Goal: Book appointment/travel/reservation

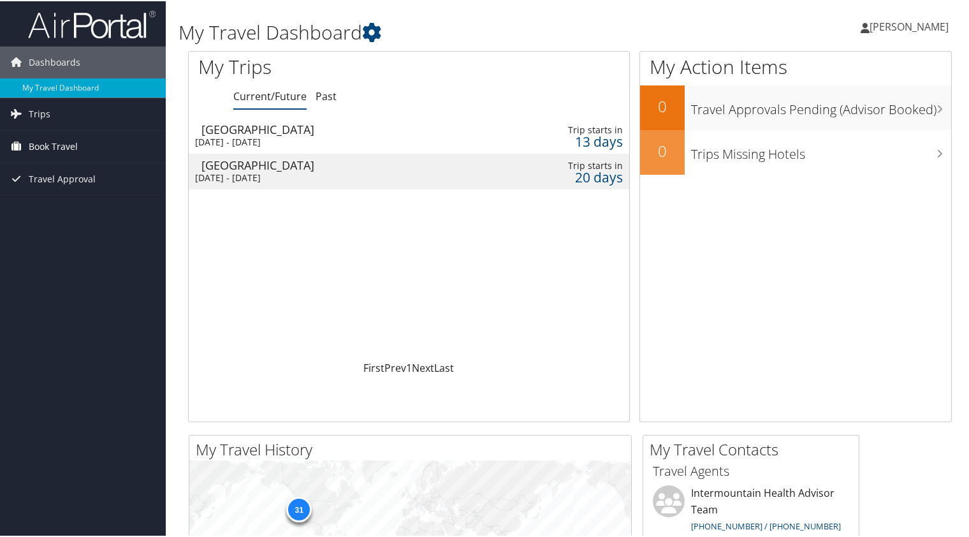
click at [87, 149] on link "Book Travel" at bounding box center [83, 145] width 166 height 32
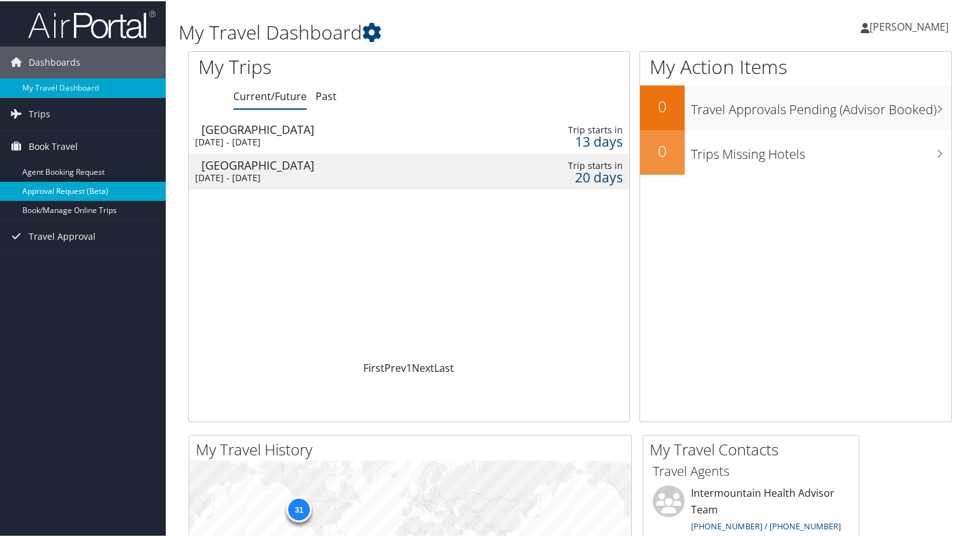
click at [76, 191] on link "Approval Request (Beta)" at bounding box center [83, 189] width 166 height 19
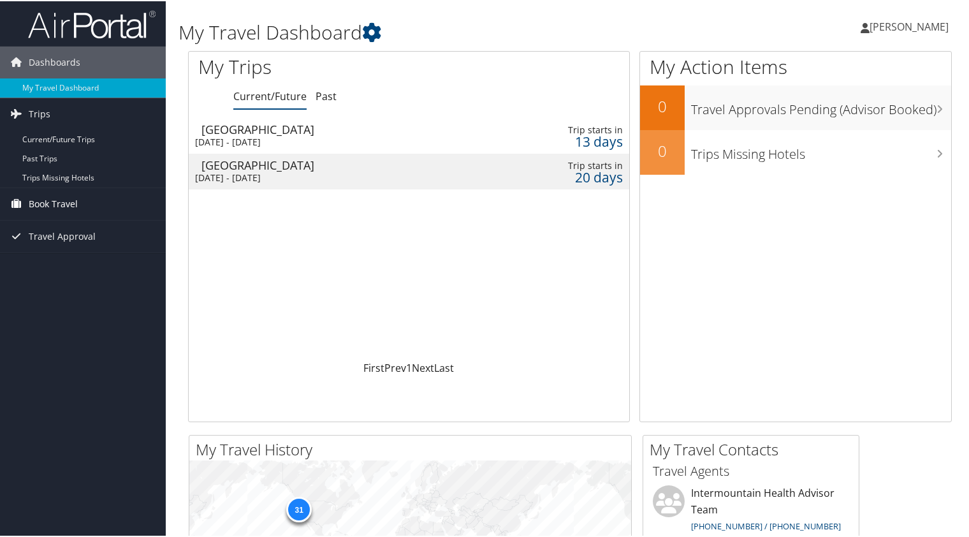
click at [74, 200] on span "Book Travel" at bounding box center [53, 203] width 49 height 32
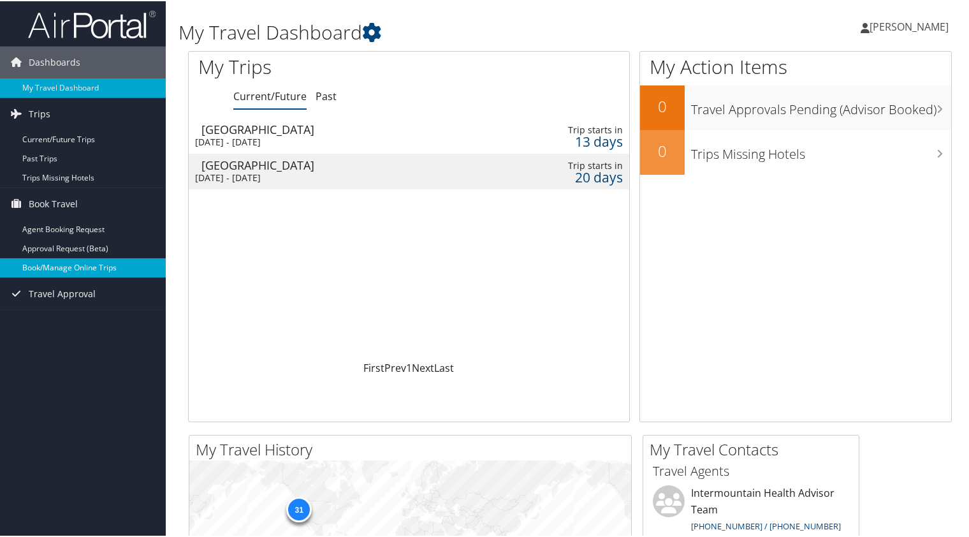
click at [79, 272] on link "Book/Manage Online Trips" at bounding box center [83, 266] width 166 height 19
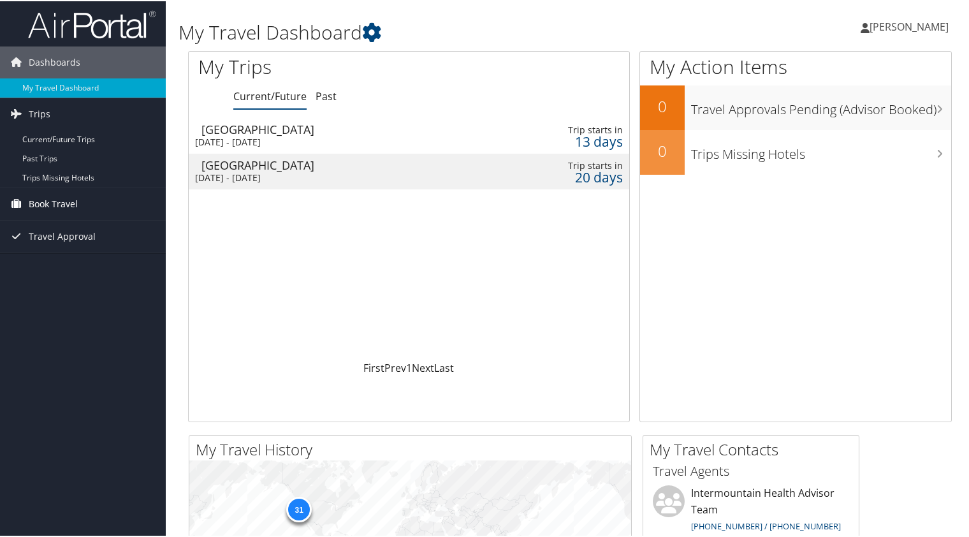
click at [26, 205] on link "Book Travel" at bounding box center [83, 203] width 166 height 32
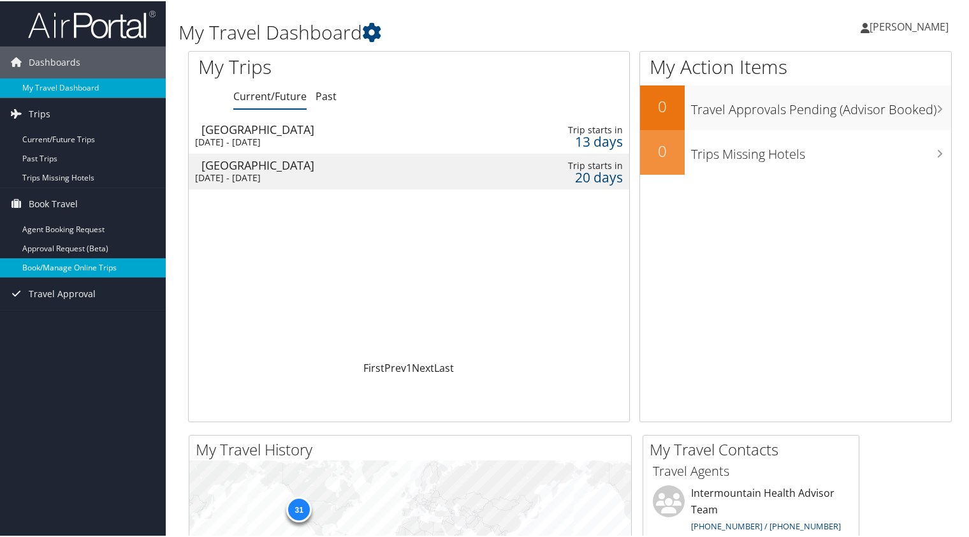
click at [80, 271] on link "Book/Manage Online Trips" at bounding box center [83, 266] width 166 height 19
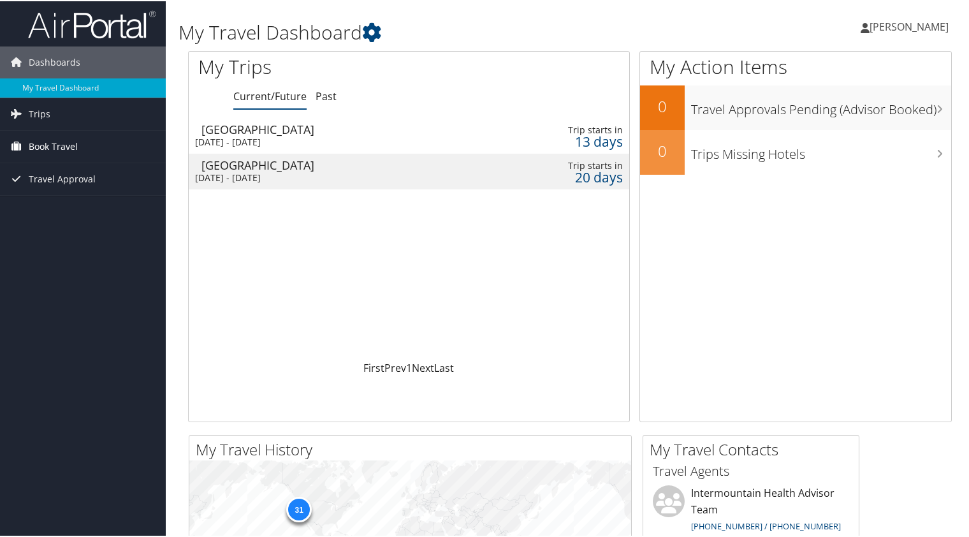
click at [56, 142] on span "Book Travel" at bounding box center [53, 145] width 49 height 32
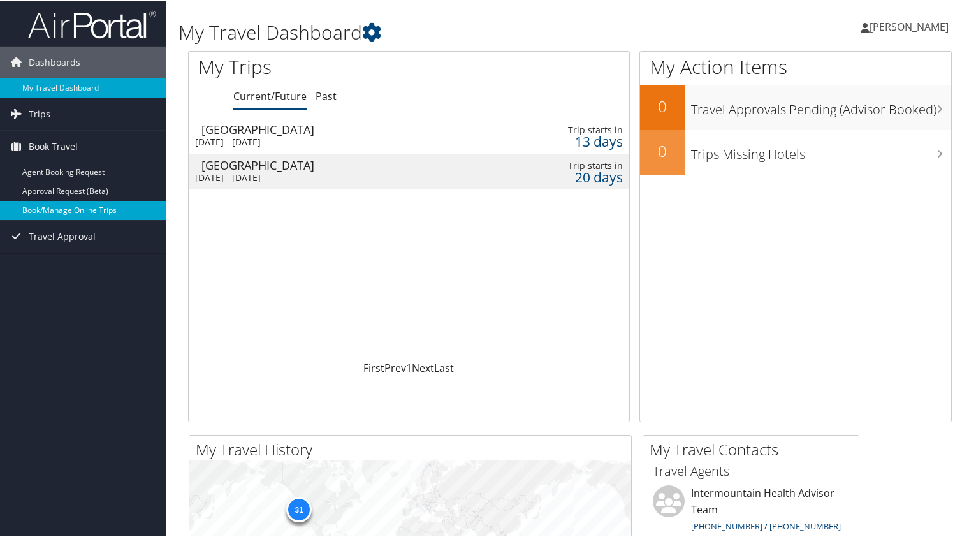
click at [71, 206] on link "Book/Manage Online Trips" at bounding box center [83, 209] width 166 height 19
